Goal: Information Seeking & Learning: Learn about a topic

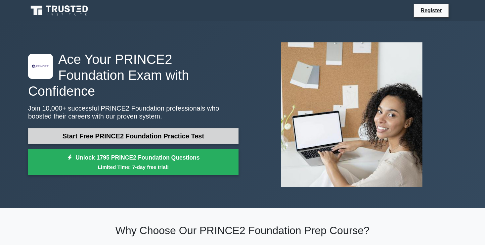
click at [182, 128] on link "Start Free PRINCE2 Foundation Practice Test" at bounding box center [133, 136] width 210 height 16
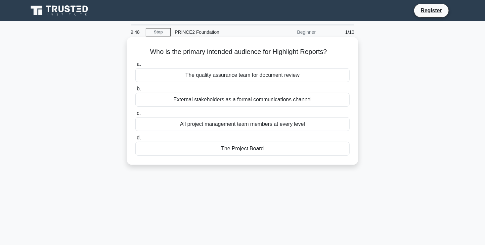
click at [223, 101] on div "External stakeholders as a formal communications channel" at bounding box center [242, 100] width 214 height 14
click at [135, 91] on input "b. External stakeholders as a formal communications channel" at bounding box center [135, 89] width 0 height 4
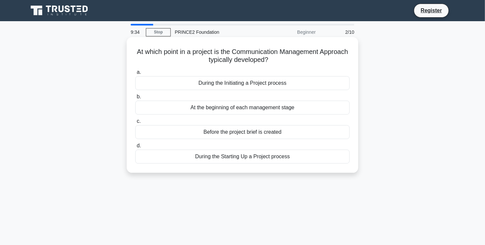
click at [206, 156] on div "During the Starting Up a Project process" at bounding box center [242, 157] width 214 height 14
click at [135, 148] on input "d. During the Starting Up a Project process" at bounding box center [135, 146] width 0 height 4
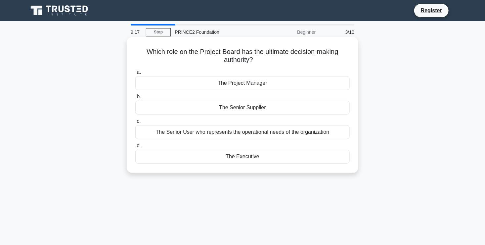
click at [234, 161] on div "The Executive" at bounding box center [242, 157] width 214 height 14
click at [135, 148] on input "d. The Executive" at bounding box center [135, 146] width 0 height 4
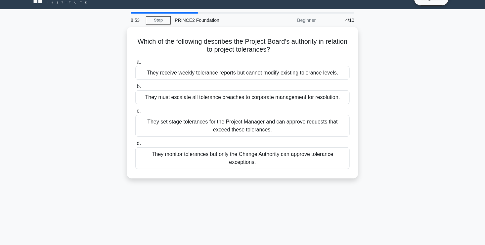
scroll to position [13, 0]
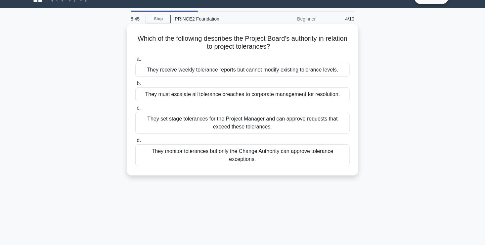
click at [214, 123] on div "They set stage tolerances for the Project Manager and can approve requests that…" at bounding box center [242, 123] width 214 height 22
click at [135, 110] on input "c. They set stage tolerances for the Project Manager and can approve requests t…" at bounding box center [135, 108] width 0 height 4
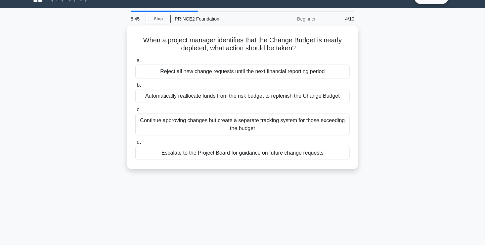
scroll to position [0, 0]
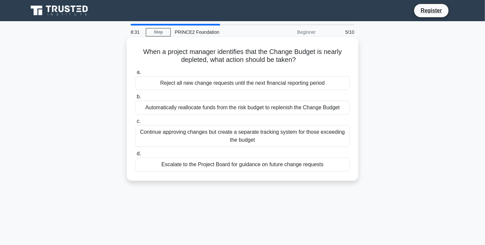
click at [221, 169] on div "Escalate to the Project Board for guidance on future change requests" at bounding box center [242, 164] width 214 height 14
click at [135, 156] on input "d. Escalate to the Project Board for guidance on future change requests" at bounding box center [135, 154] width 0 height 4
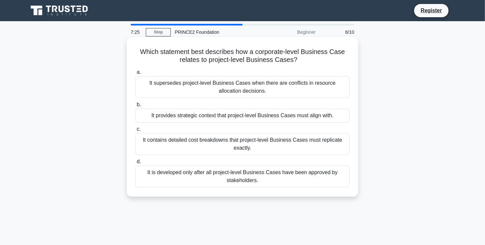
click at [202, 139] on div "It contains detailed cost breakdowns that project-level Business Cases must rep…" at bounding box center [242, 144] width 214 height 22
click at [135, 131] on input "c. It contains detailed cost breakdowns that project-level Business Cases must …" at bounding box center [135, 129] width 0 height 4
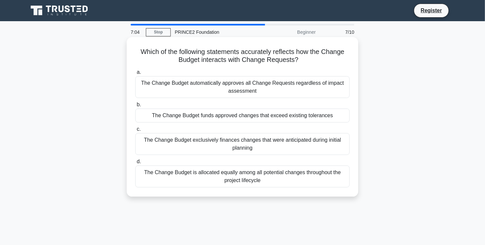
click at [206, 117] on div "The Change Budget funds approved changes that exceed existing tolerances" at bounding box center [242, 116] width 214 height 14
click at [135, 107] on input "b. The Change Budget funds approved changes that exceed existing tolerances" at bounding box center [135, 105] width 0 height 4
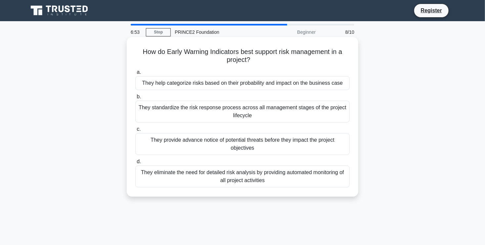
click at [245, 119] on div "They standardize the risk response process across all management stages of the …" at bounding box center [242, 112] width 214 height 22
click at [135, 99] on input "b. They standardize the risk response process across all management stages of t…" at bounding box center [135, 97] width 0 height 4
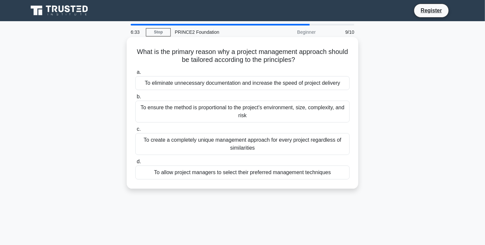
click at [205, 115] on div "To ensure the method is proportional to the project's environment, size, comple…" at bounding box center [242, 112] width 214 height 22
click at [135, 99] on input "b. To ensure the method is proportional to the project's environment, size, com…" at bounding box center [135, 97] width 0 height 4
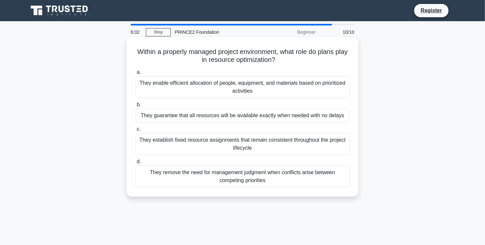
click at [253, 88] on div "They enable efficient allocation of people, equipment, and materials based on p…" at bounding box center [242, 87] width 214 height 22
click at [135, 74] on input "a. They enable efficient allocation of people, equipment, and materials based o…" at bounding box center [135, 72] width 0 height 4
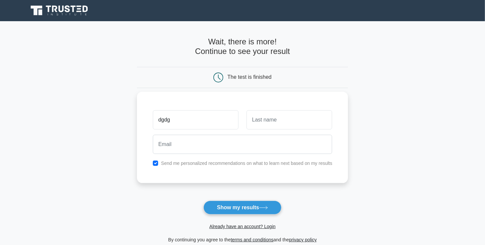
type input "dgdg"
click at [269, 120] on input "text" at bounding box center [289, 119] width 86 height 19
type input "cvfvfd"
click at [265, 154] on div at bounding box center [243, 144] width 188 height 24
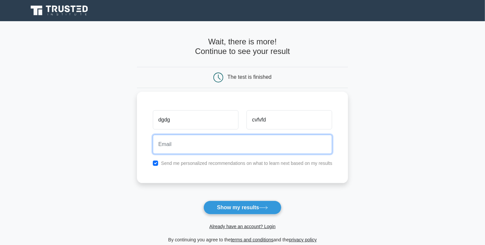
click at [271, 150] on input "email" at bounding box center [243, 144] width 180 height 19
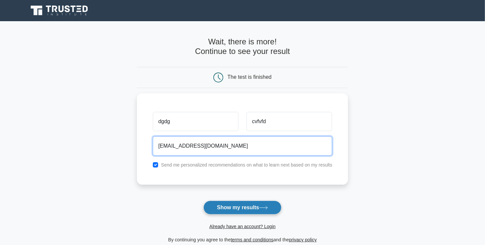
type input "dfwrfwr@gmail.com"
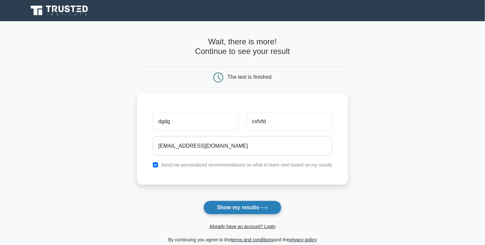
click at [255, 209] on button "Show my results" at bounding box center [242, 207] width 78 height 14
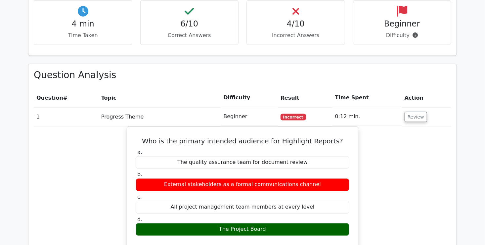
scroll to position [529, 0]
